Goal: Task Accomplishment & Management: Use online tool/utility

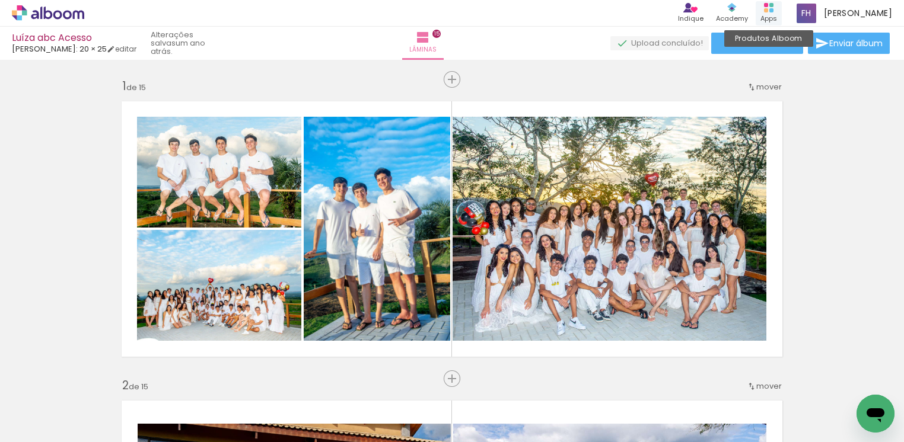
click at [768, 10] on rect at bounding box center [766, 10] width 4 height 4
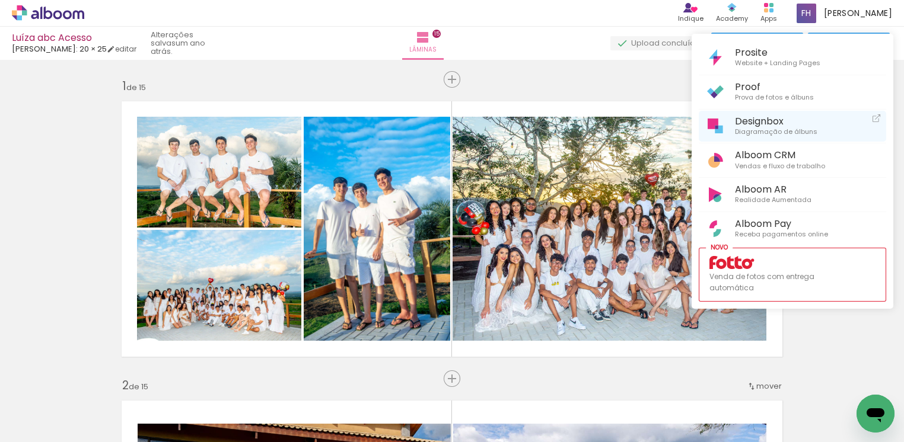
click at [755, 129] on span "Diagramação de álbuns" at bounding box center [776, 132] width 82 height 11
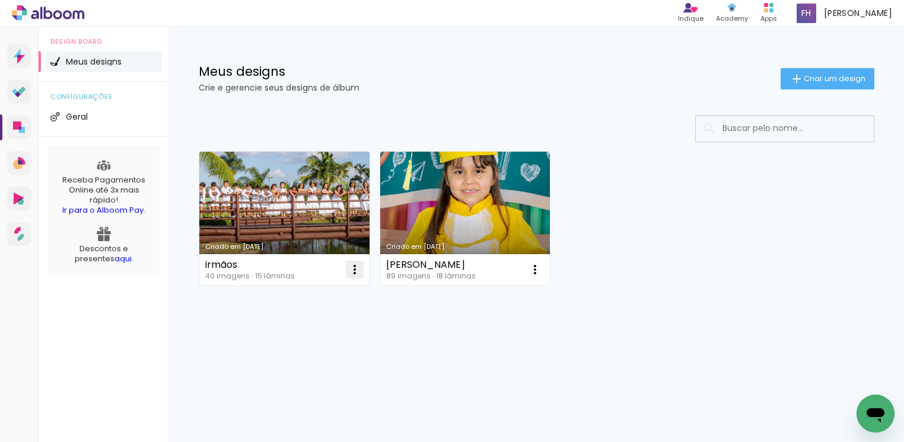
click at [354, 272] on iron-icon at bounding box center [355, 270] width 14 height 14
click at [288, 303] on paper-item "Abrir" at bounding box center [306, 298] width 119 height 24
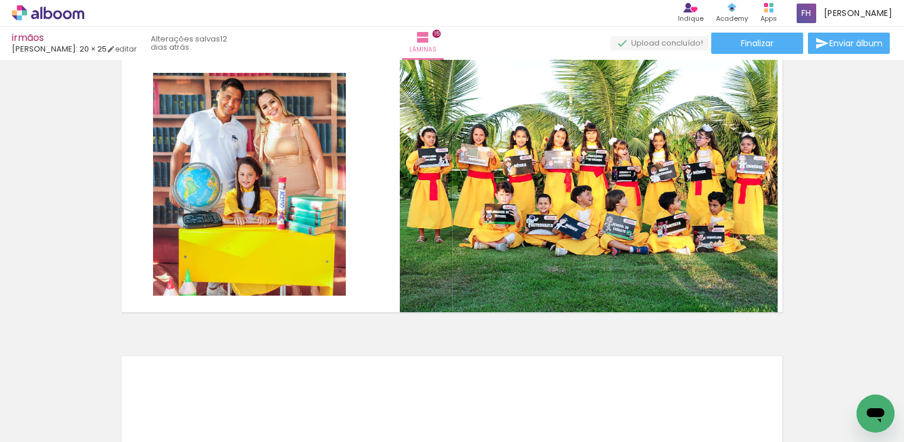
scroll to position [4258, 0]
